Goal: Task Accomplishment & Management: Complete application form

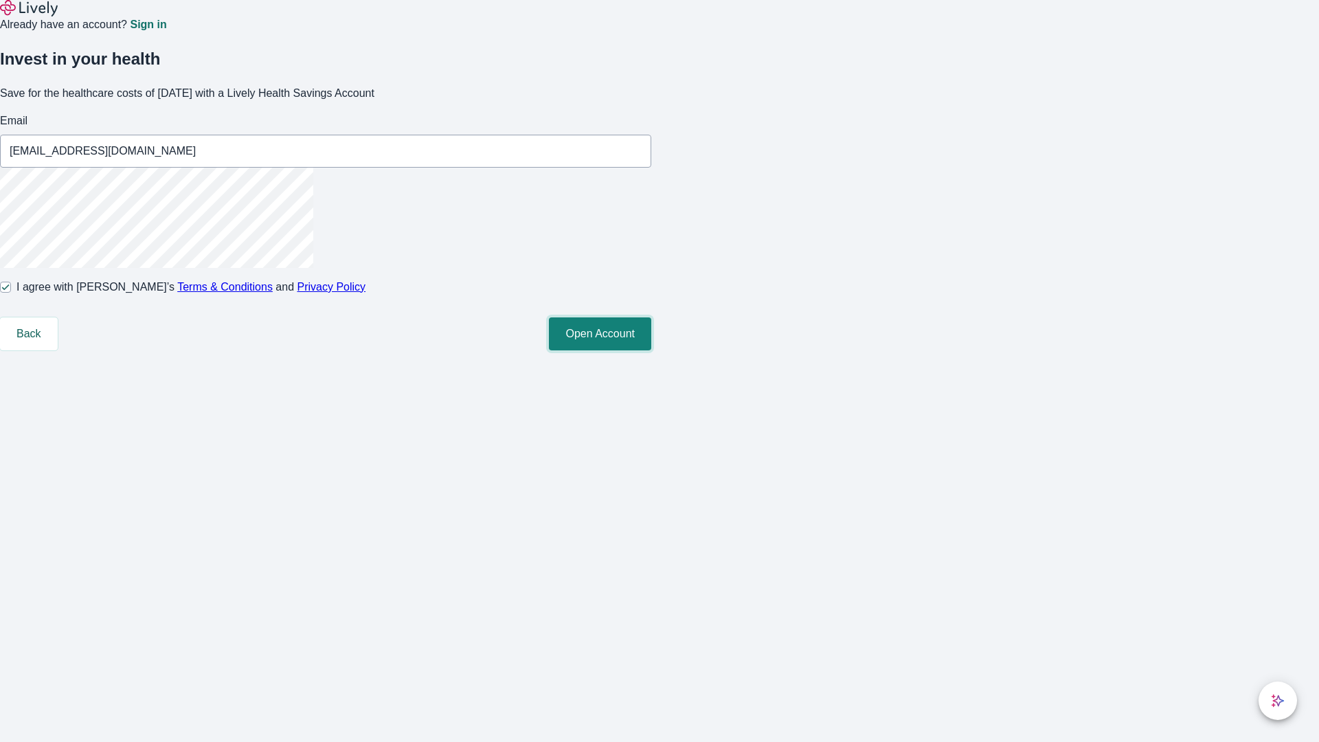
click at [651, 350] on button "Open Account" at bounding box center [600, 333] width 102 height 33
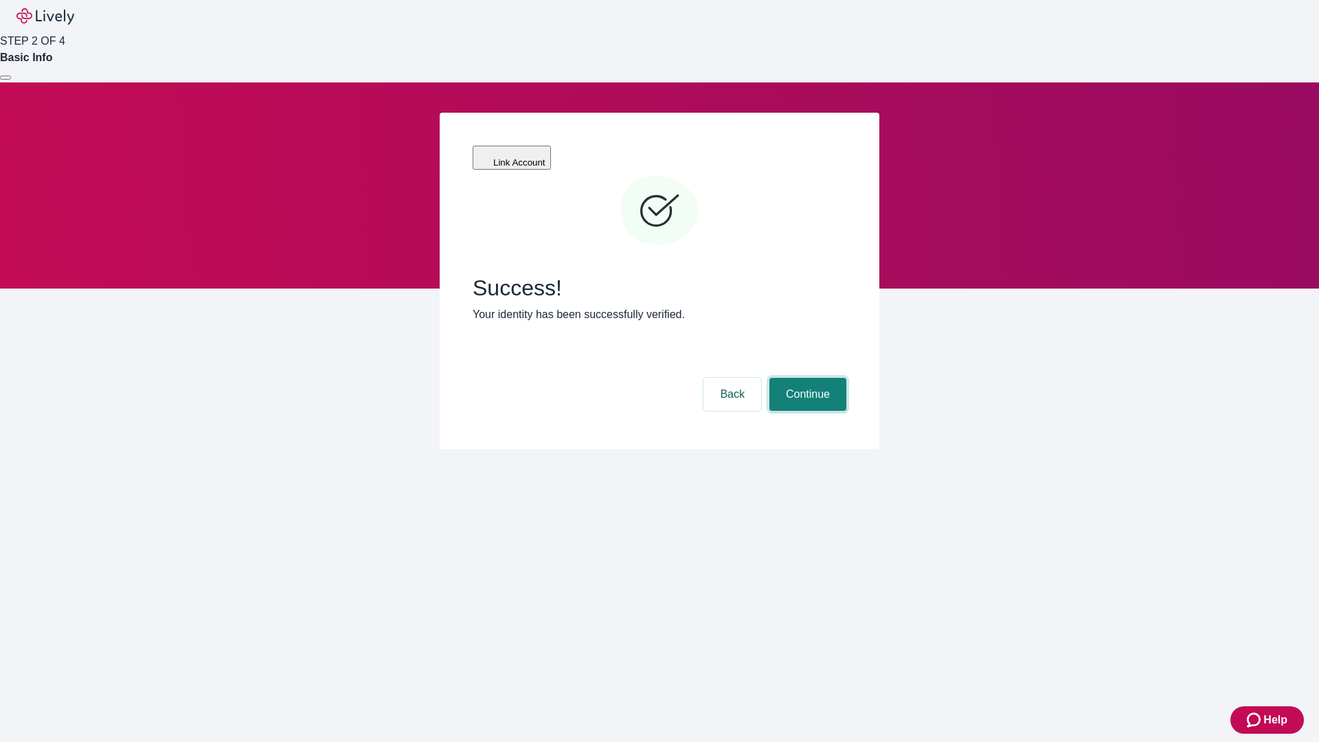
click at [806, 378] on button "Continue" at bounding box center [807, 394] width 77 height 33
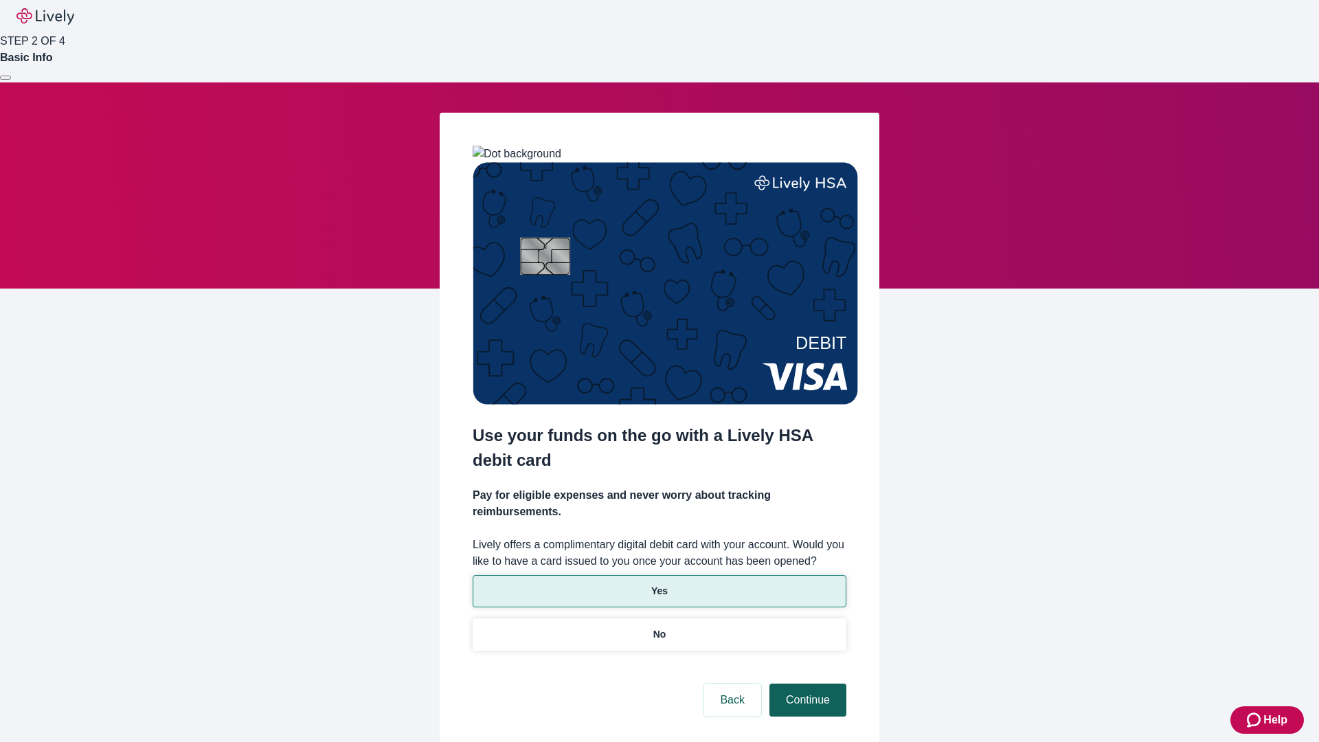
click at [659, 584] on p "Yes" at bounding box center [659, 591] width 16 height 14
click at [806, 683] on button "Continue" at bounding box center [807, 699] width 77 height 33
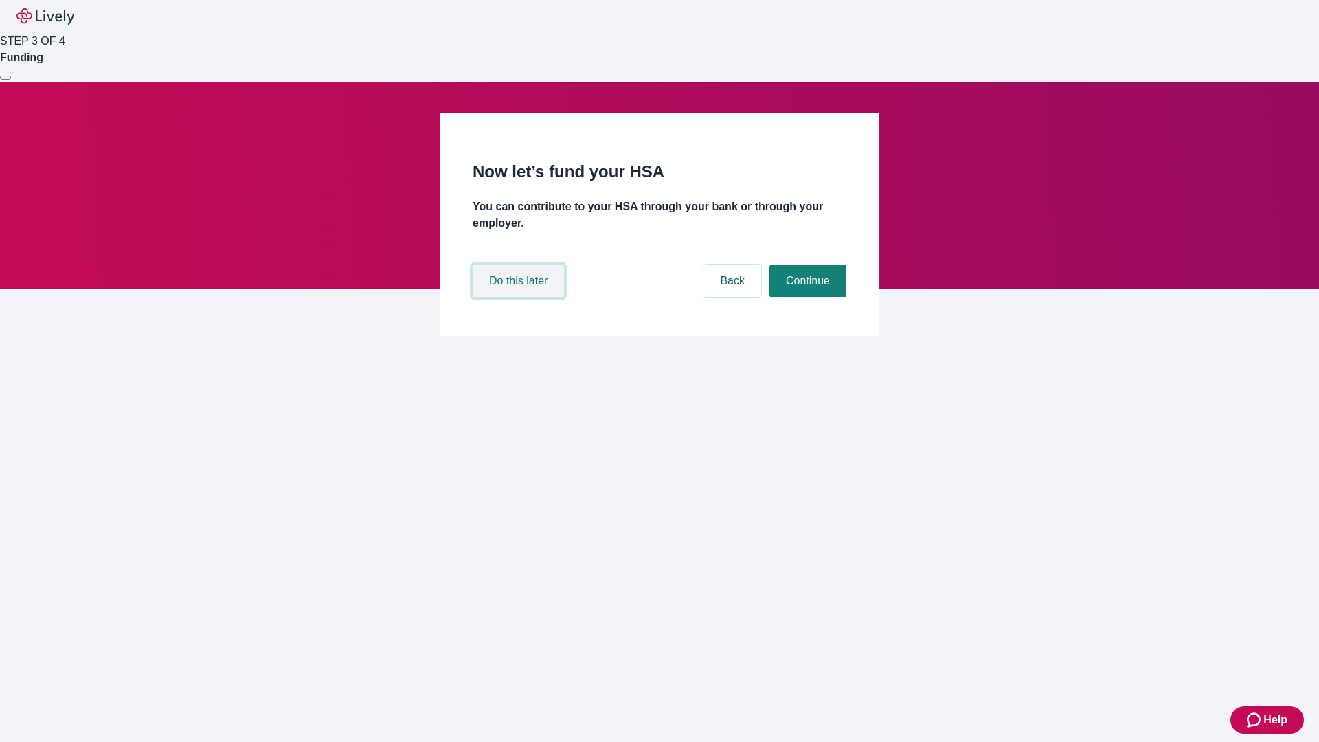
click at [520, 297] on button "Do this later" at bounding box center [518, 280] width 91 height 33
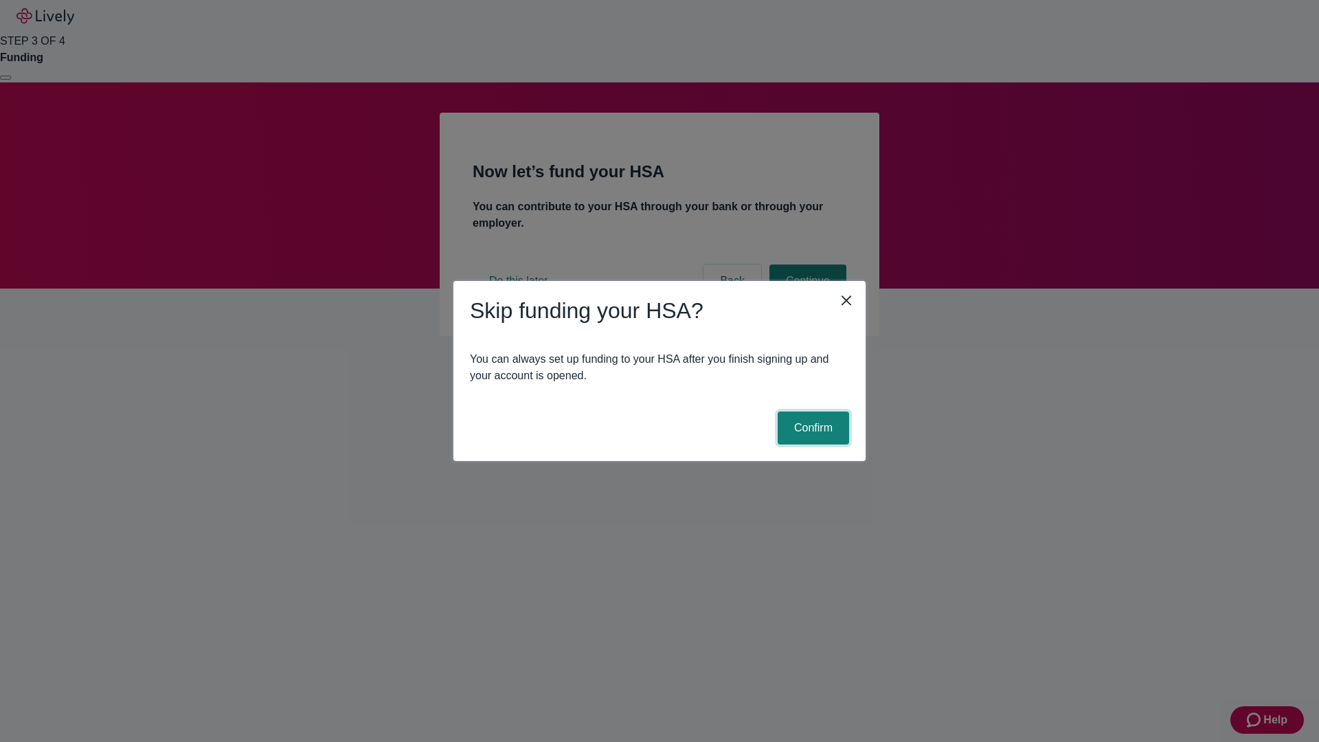
click at [811, 428] on button "Confirm" at bounding box center [813, 427] width 71 height 33
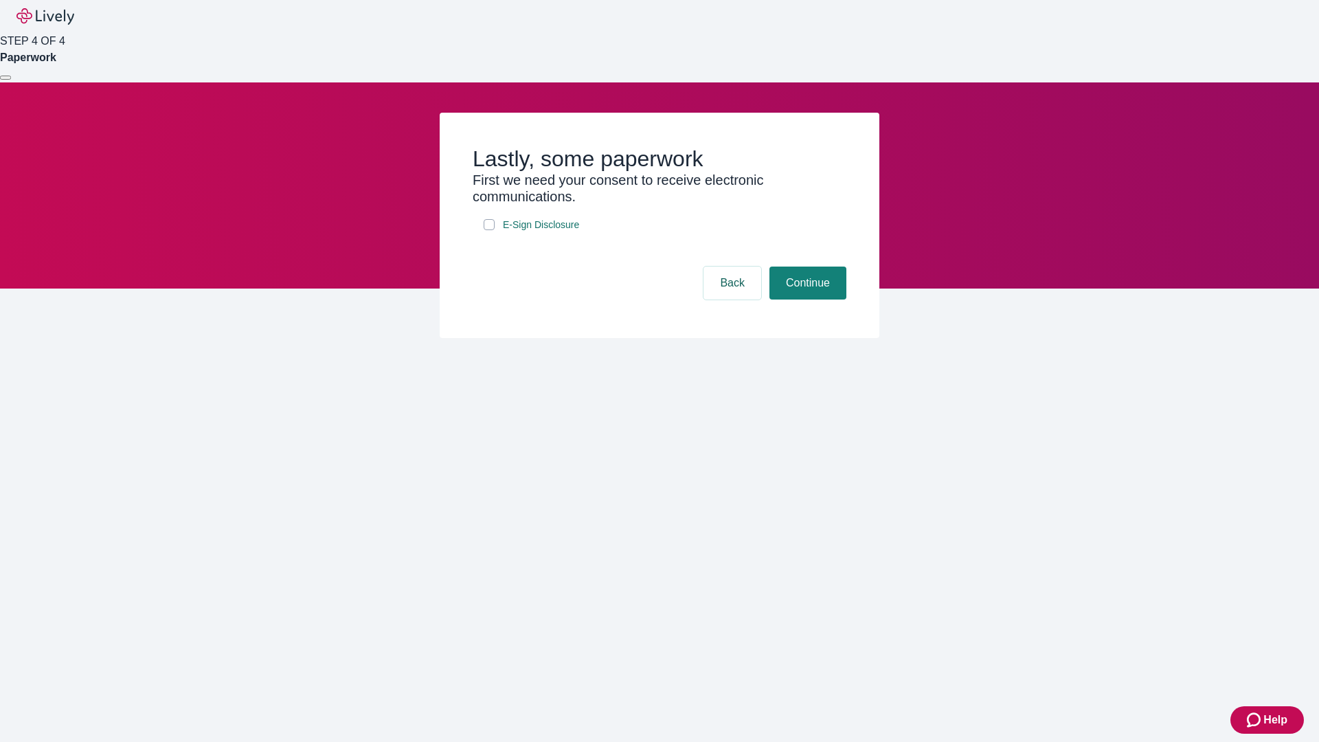
click at [489, 230] on input "E-Sign Disclosure" at bounding box center [489, 224] width 11 height 11
checkbox input "true"
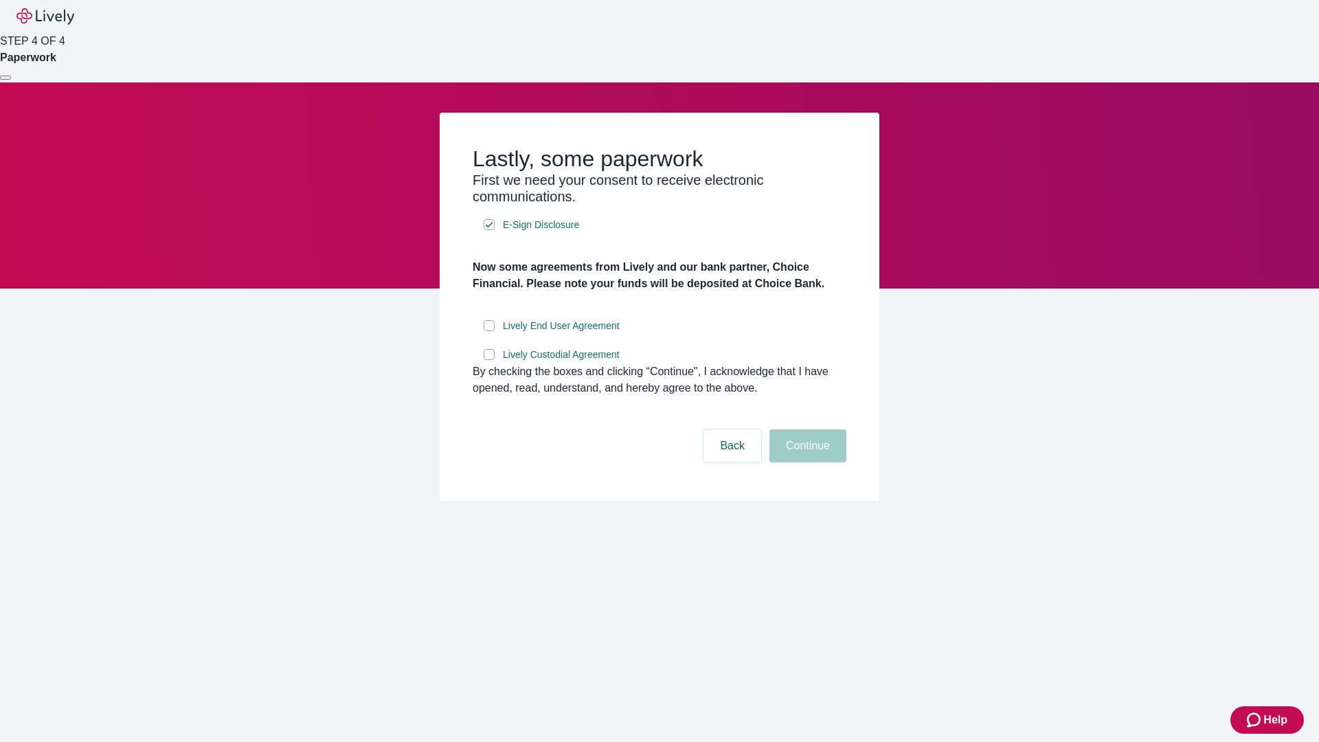
click at [489, 331] on input "Lively End User Agreement" at bounding box center [489, 325] width 11 height 11
checkbox input "true"
click at [489, 360] on input "Lively Custodial Agreement" at bounding box center [489, 354] width 11 height 11
checkbox input "true"
click at [806, 462] on button "Continue" at bounding box center [807, 445] width 77 height 33
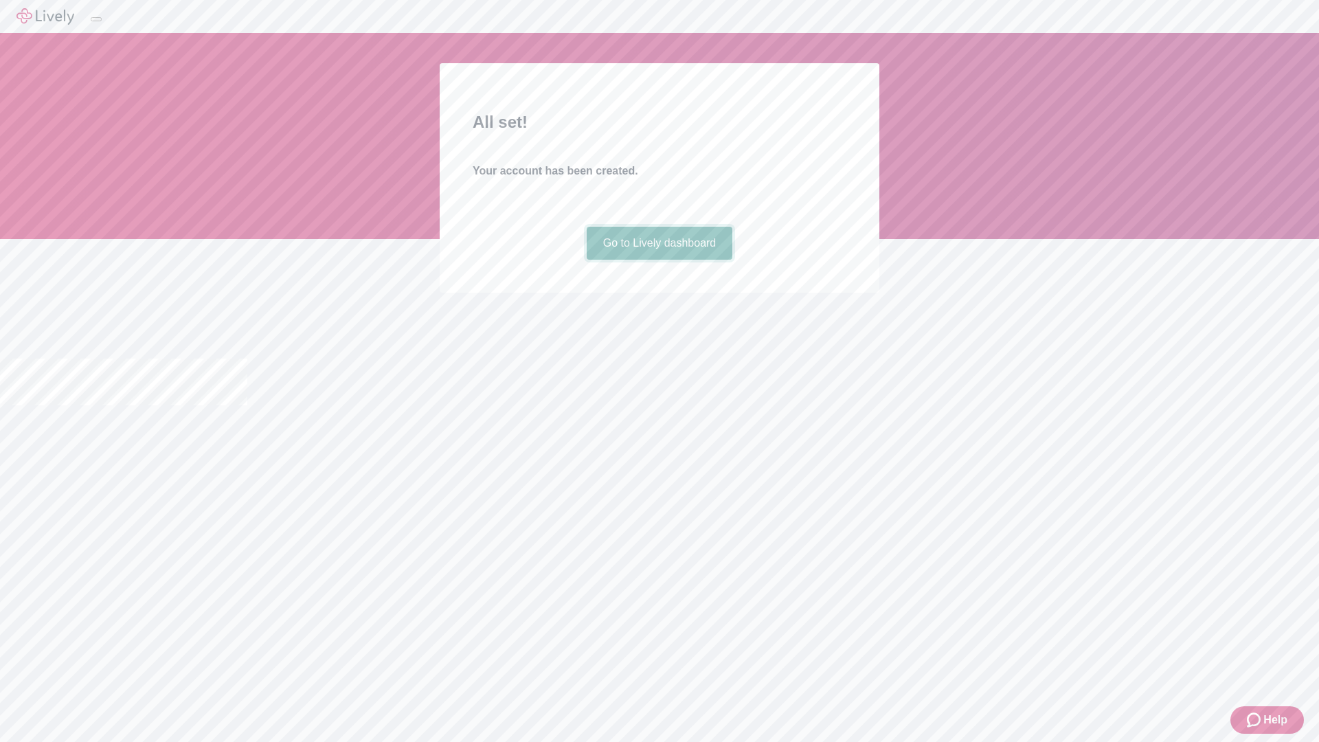
click at [659, 260] on link "Go to Lively dashboard" at bounding box center [660, 243] width 146 height 33
